Goal: Navigation & Orientation: Understand site structure

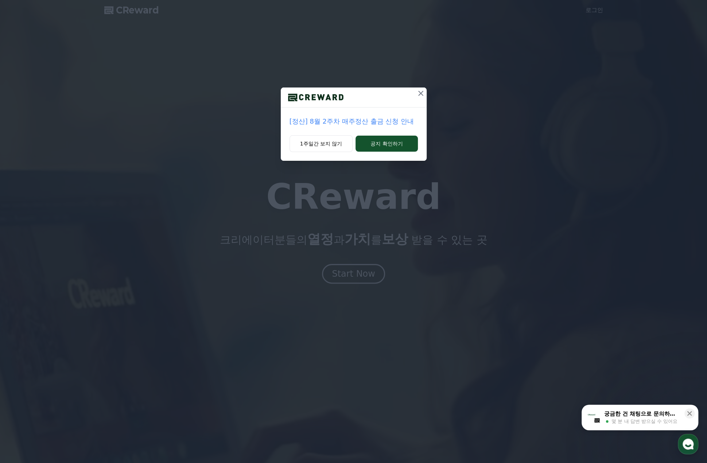
click at [420, 92] on icon at bounding box center [421, 93] width 5 height 5
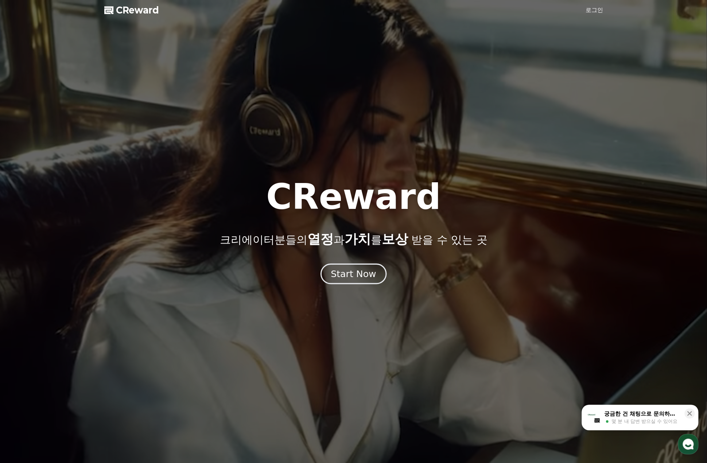
click at [342, 280] on div "Start Now" at bounding box center [353, 274] width 45 height 12
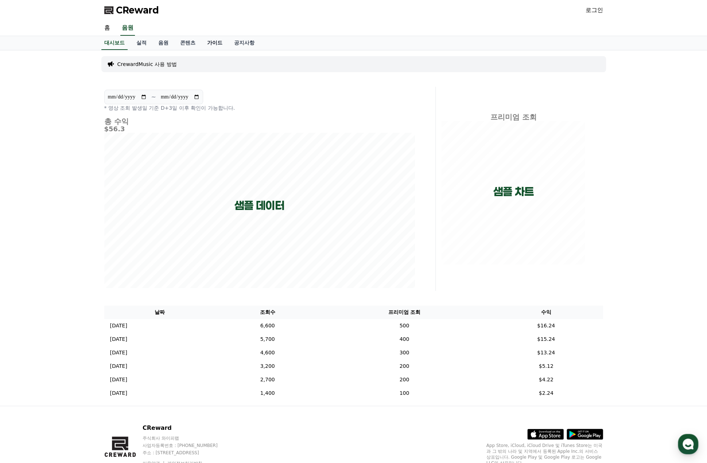
click at [220, 41] on link "가이드" at bounding box center [214, 43] width 27 height 14
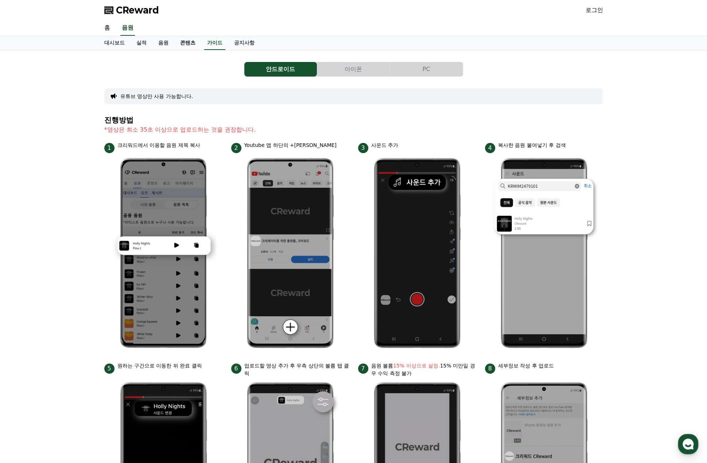
click at [187, 41] on link "콘텐츠" at bounding box center [187, 43] width 27 height 14
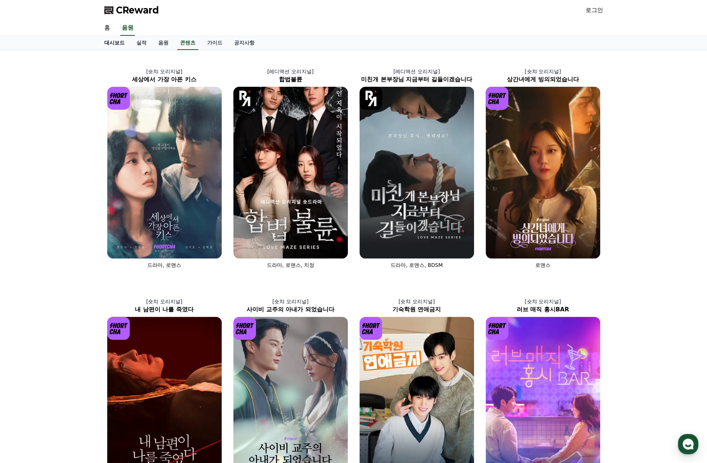
click at [117, 43] on link "대시보드" at bounding box center [115, 43] width 32 height 14
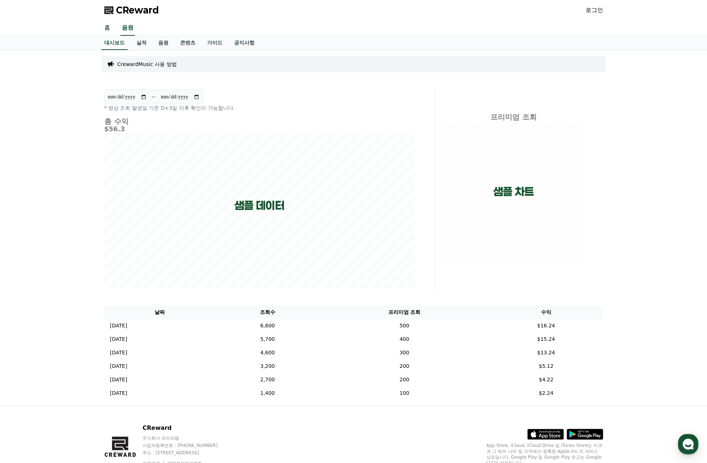
click at [109, 27] on link "홈" at bounding box center [108, 27] width 18 height 15
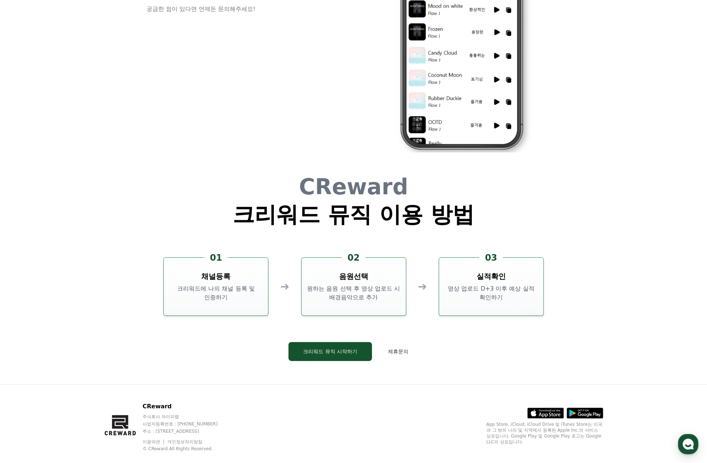
scroll to position [1977, 0]
